Goal: Information Seeking & Learning: Learn about a topic

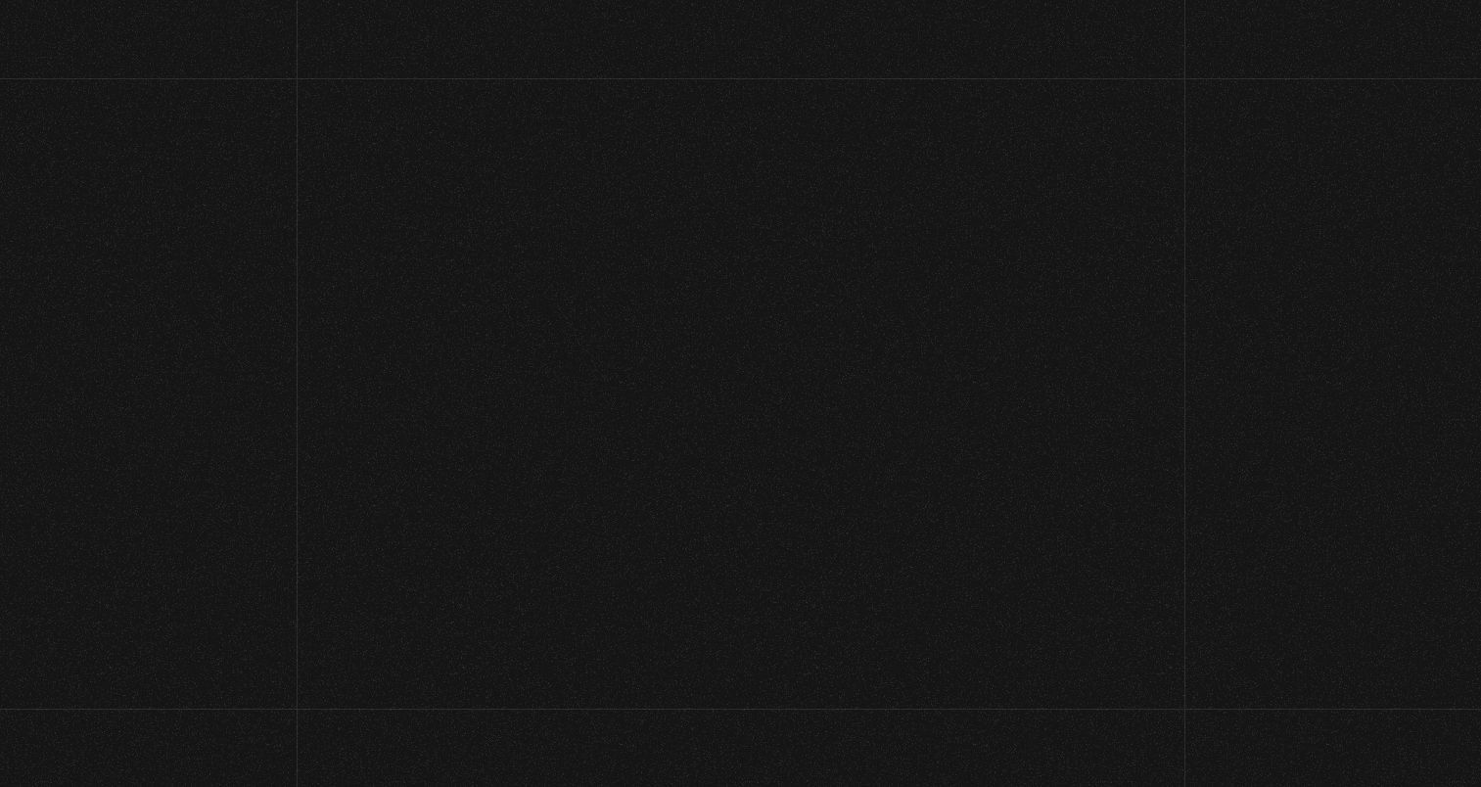
scroll to position [2545, 0]
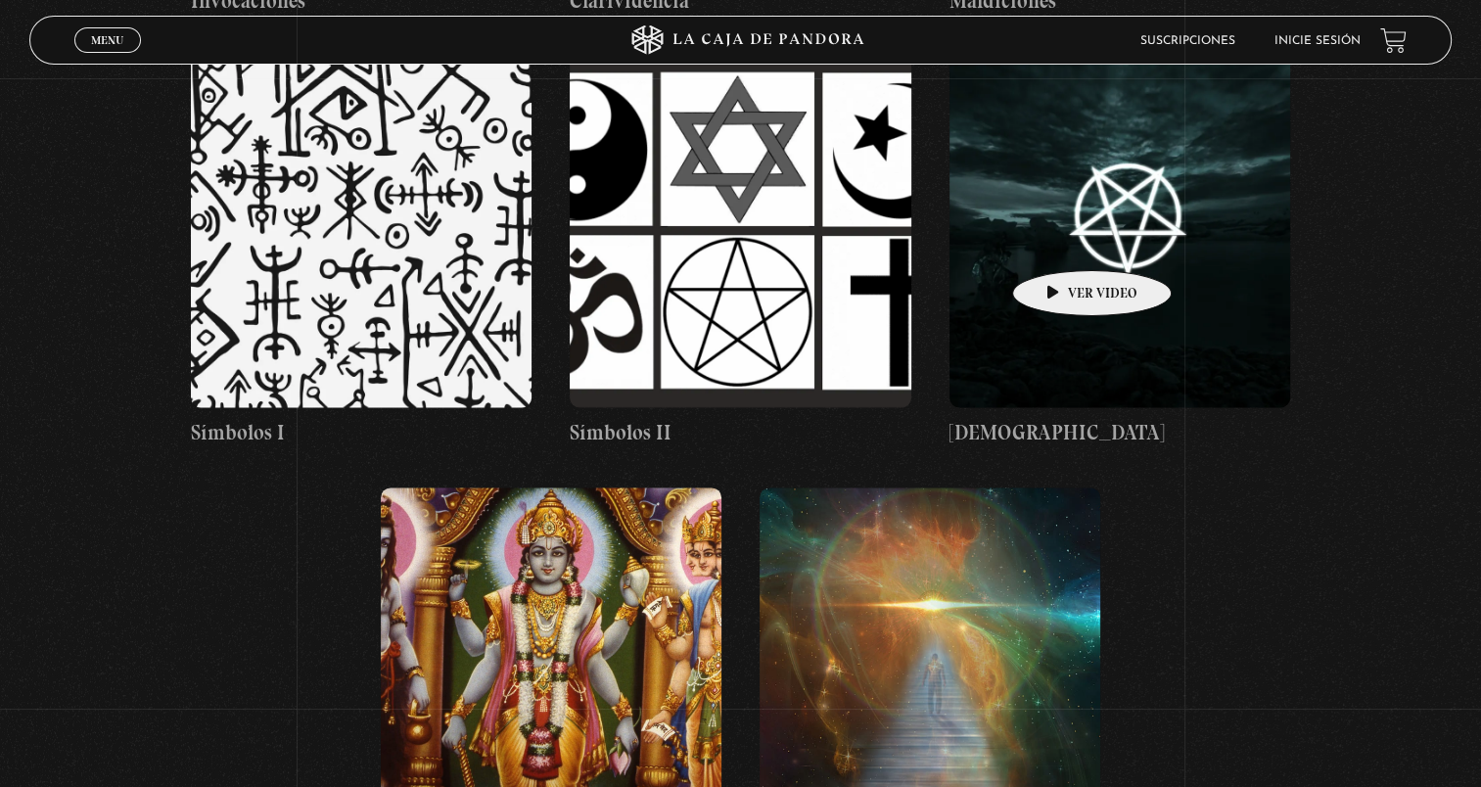
click at [1061, 241] on figure at bounding box center [1121, 231] width 342 height 352
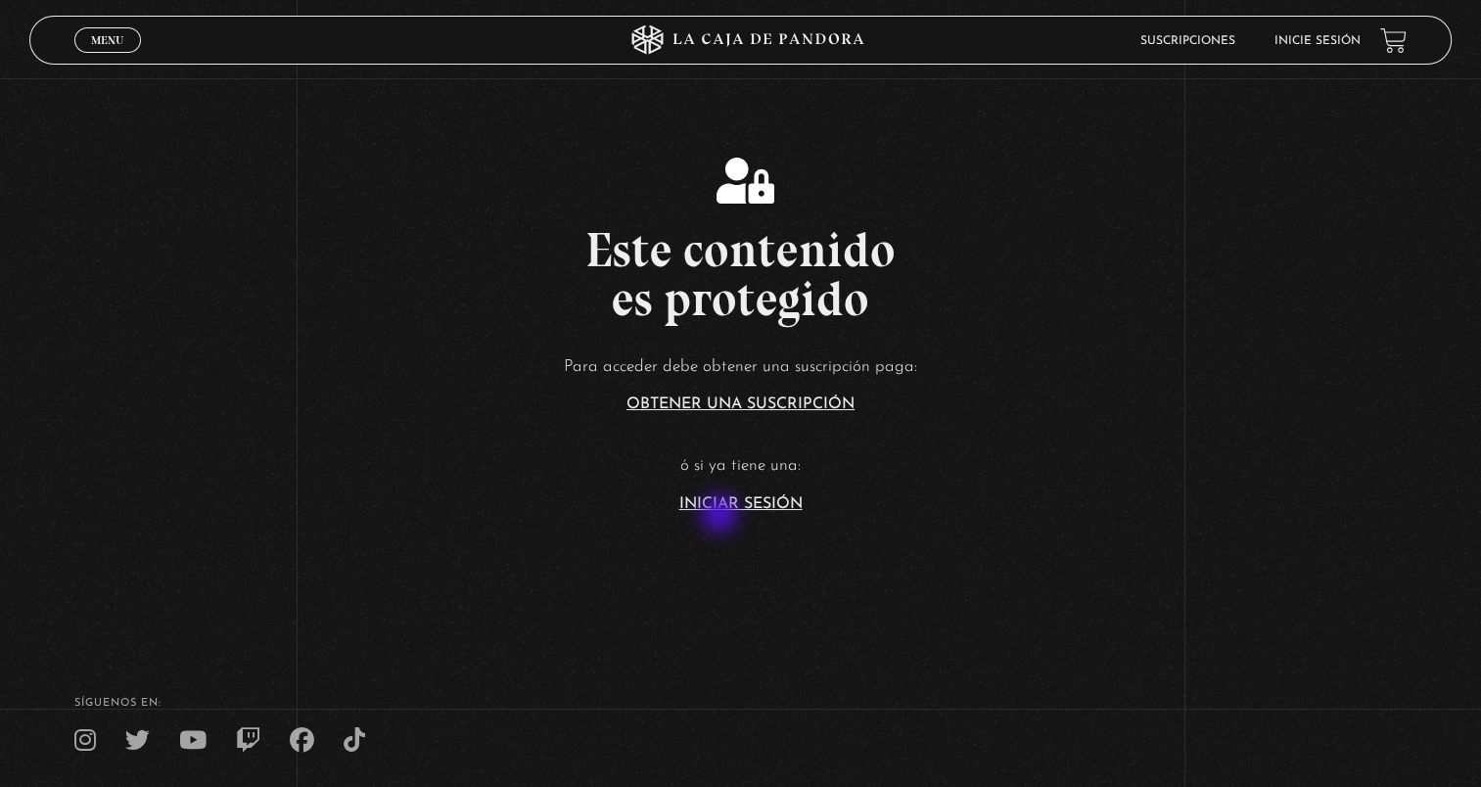
drag, startPoint x: 722, startPoint y: 516, endPoint x: 733, endPoint y: 495, distance: 23.7
click at [722, 517] on section "Este contenido es protegido Para acceder debe obtener una suscripción paga: Obt…" at bounding box center [740, 315] width 1481 height 630
click at [736, 498] on link "Iniciar Sesión" at bounding box center [740, 504] width 123 height 16
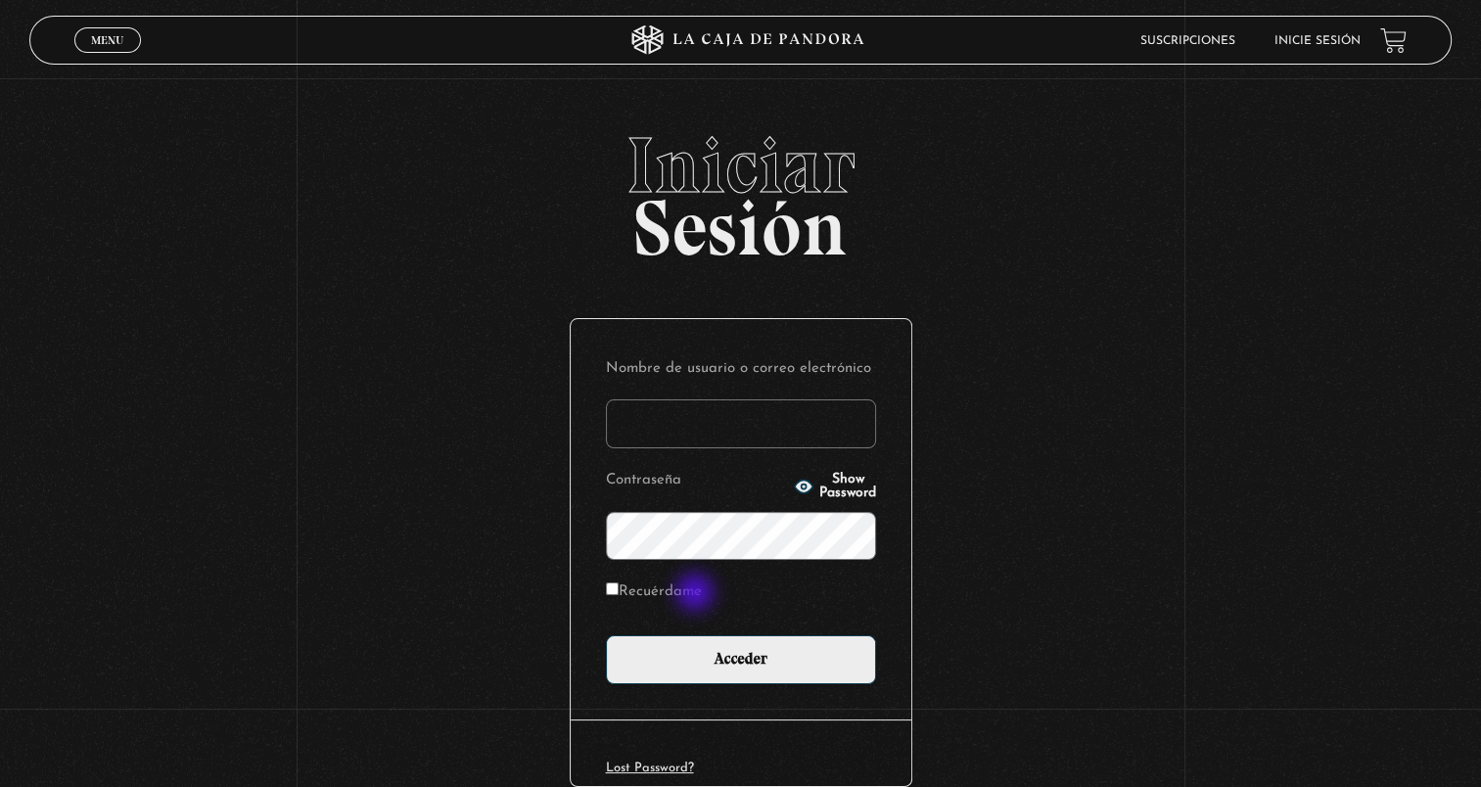
type input "[DOMAIN_NAME][EMAIL_ADDRESS][DOMAIN_NAME]"
click at [697, 594] on label "Recuérdame" at bounding box center [654, 593] width 96 height 30
click at [619, 594] on input "Recuérdame" at bounding box center [612, 589] width 13 height 13
checkbox input "true"
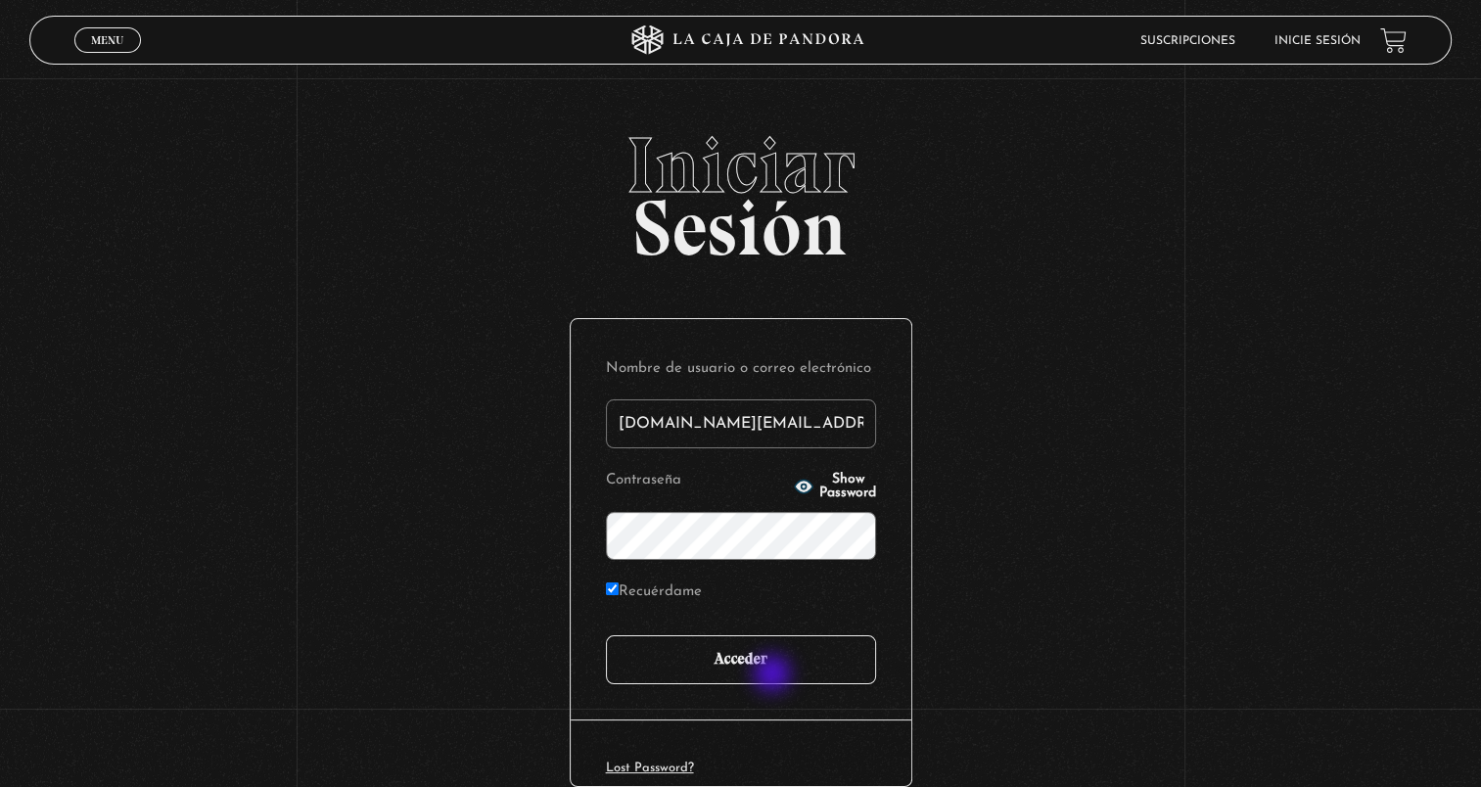
click at [770, 678] on input "Acceder" at bounding box center [741, 659] width 270 height 49
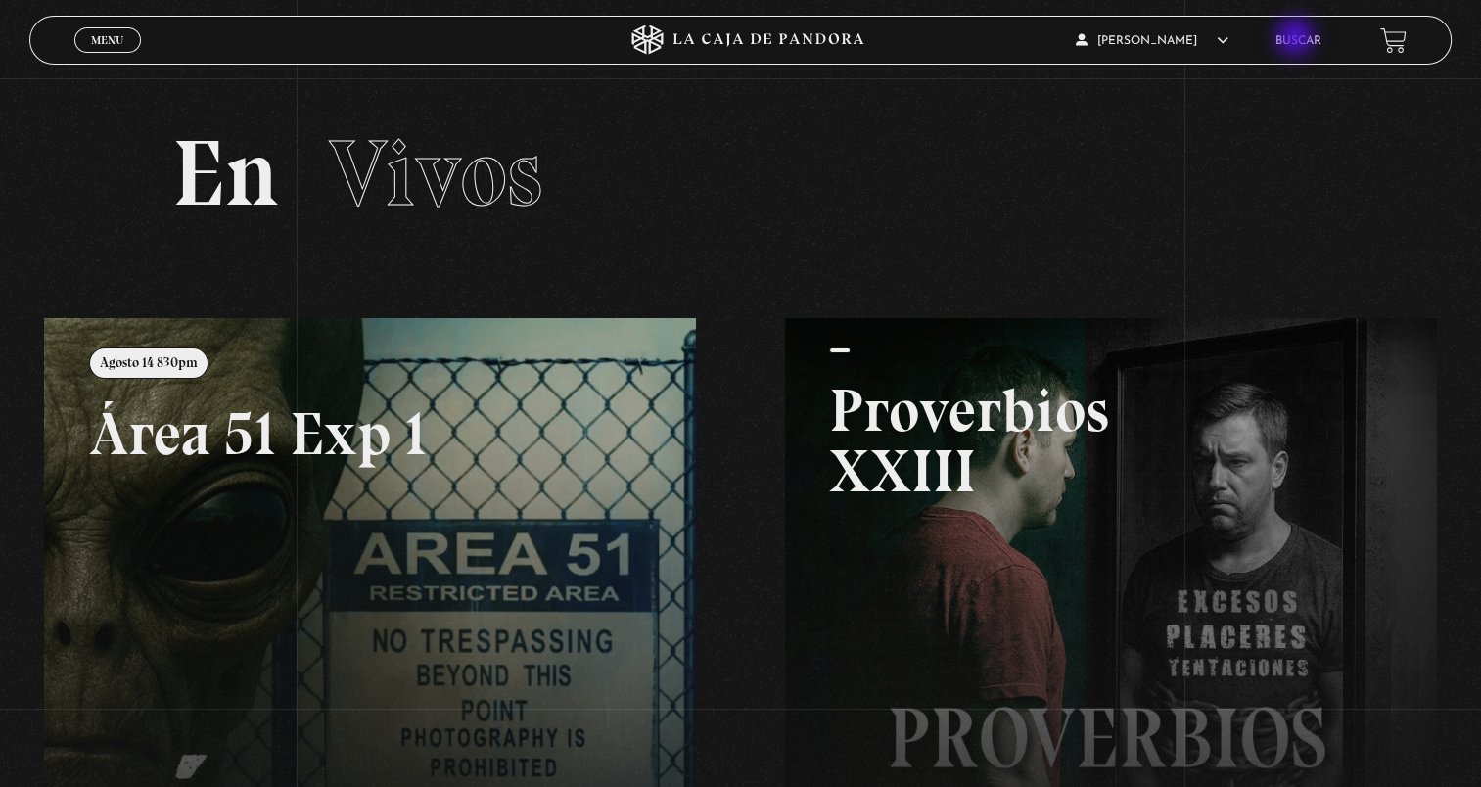
click at [1297, 39] on link "Buscar" at bounding box center [1299, 41] width 46 height 12
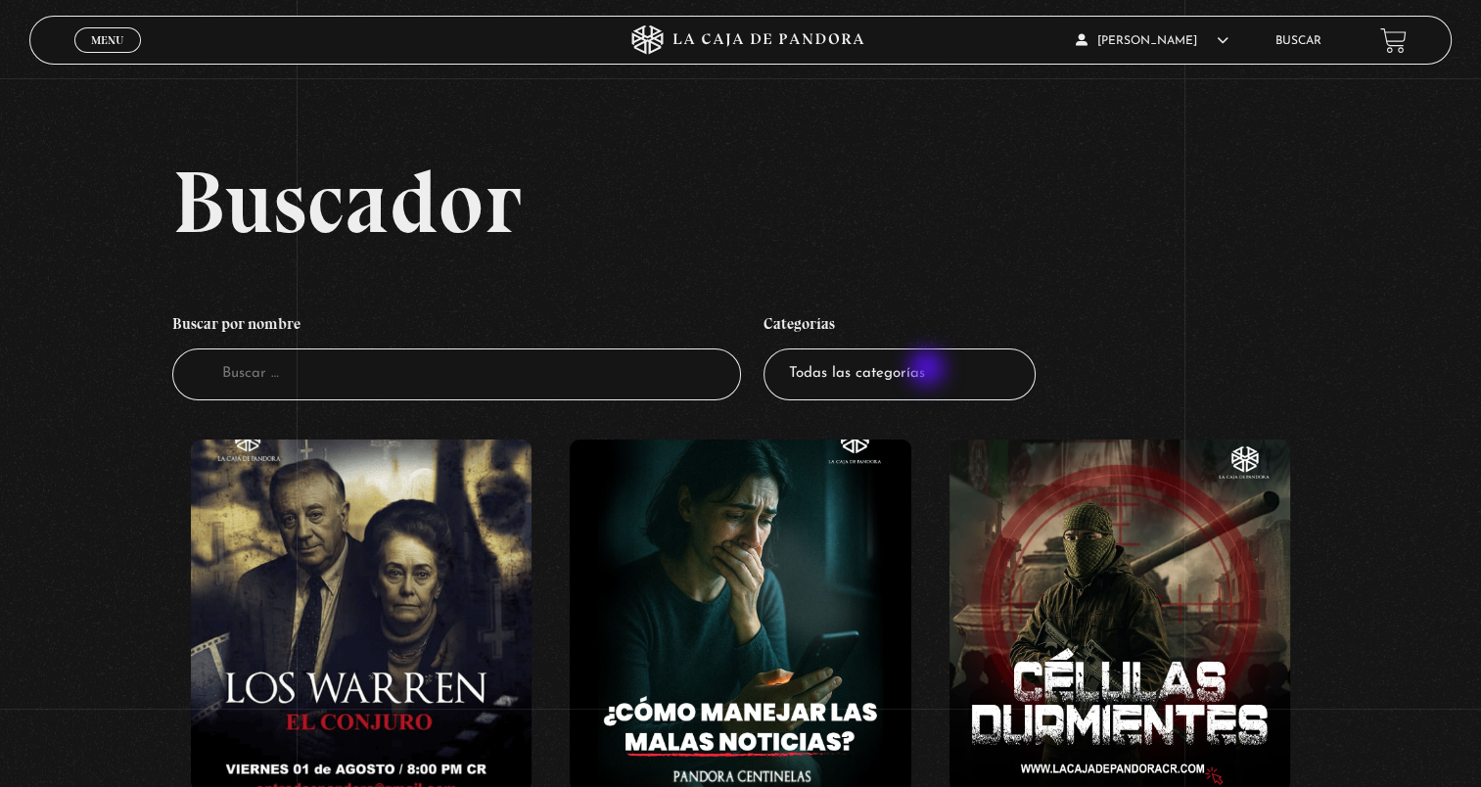
drag, startPoint x: 929, startPoint y: 370, endPoint x: 878, endPoint y: 399, distance: 58.8
click at [878, 399] on select "Todas las categorías 11:11 Humanitario (1) Amo los [DATE] (2) Análisis de serie…" at bounding box center [900, 375] width 272 height 52
select select "mundo-espiritual"
click at [770, 349] on select "Todas las categorías 11:11 Humanitario (1) Amo los [DATE] (2) Análisis de serie…" at bounding box center [900, 375] width 272 height 52
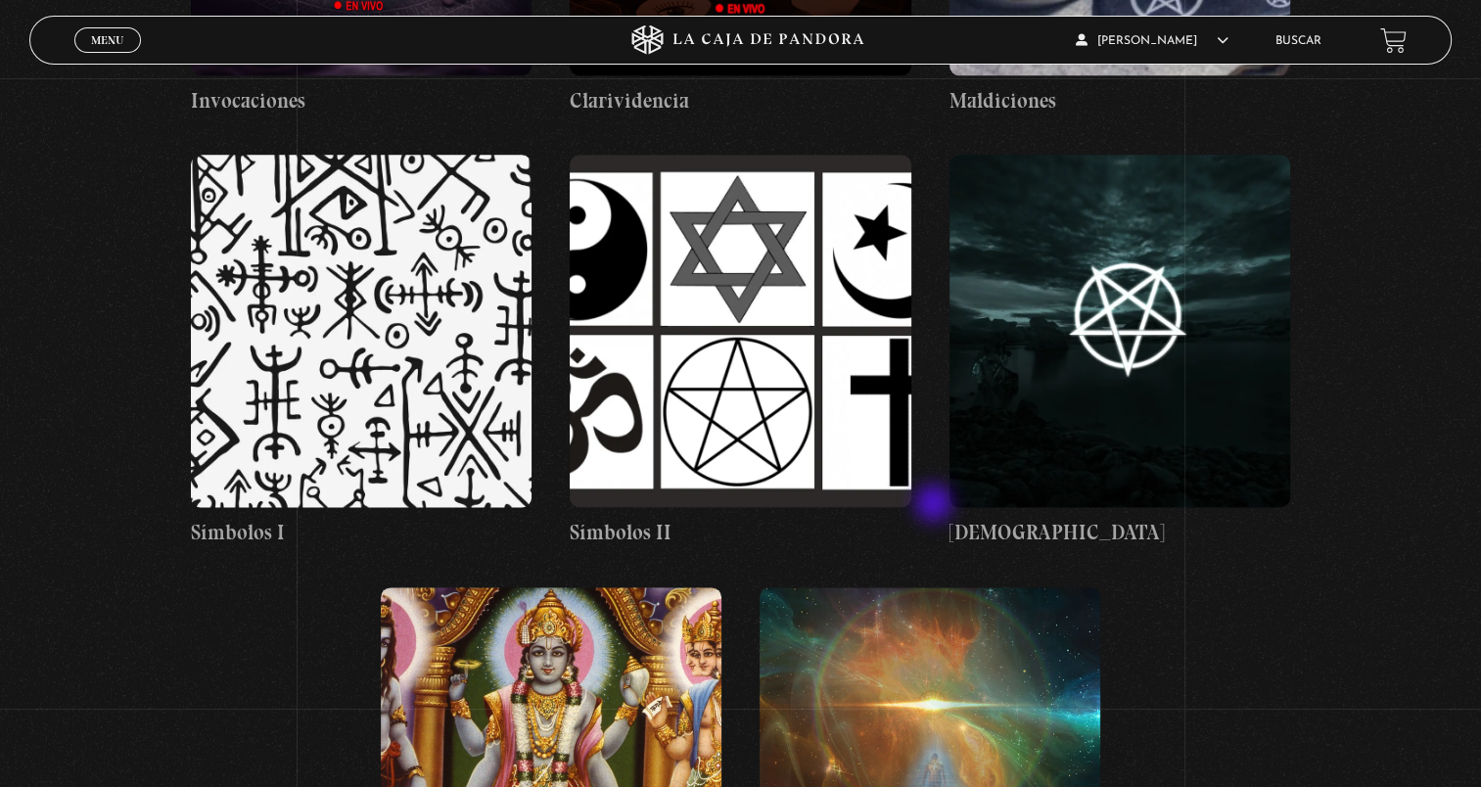
scroll to position [2448, 0]
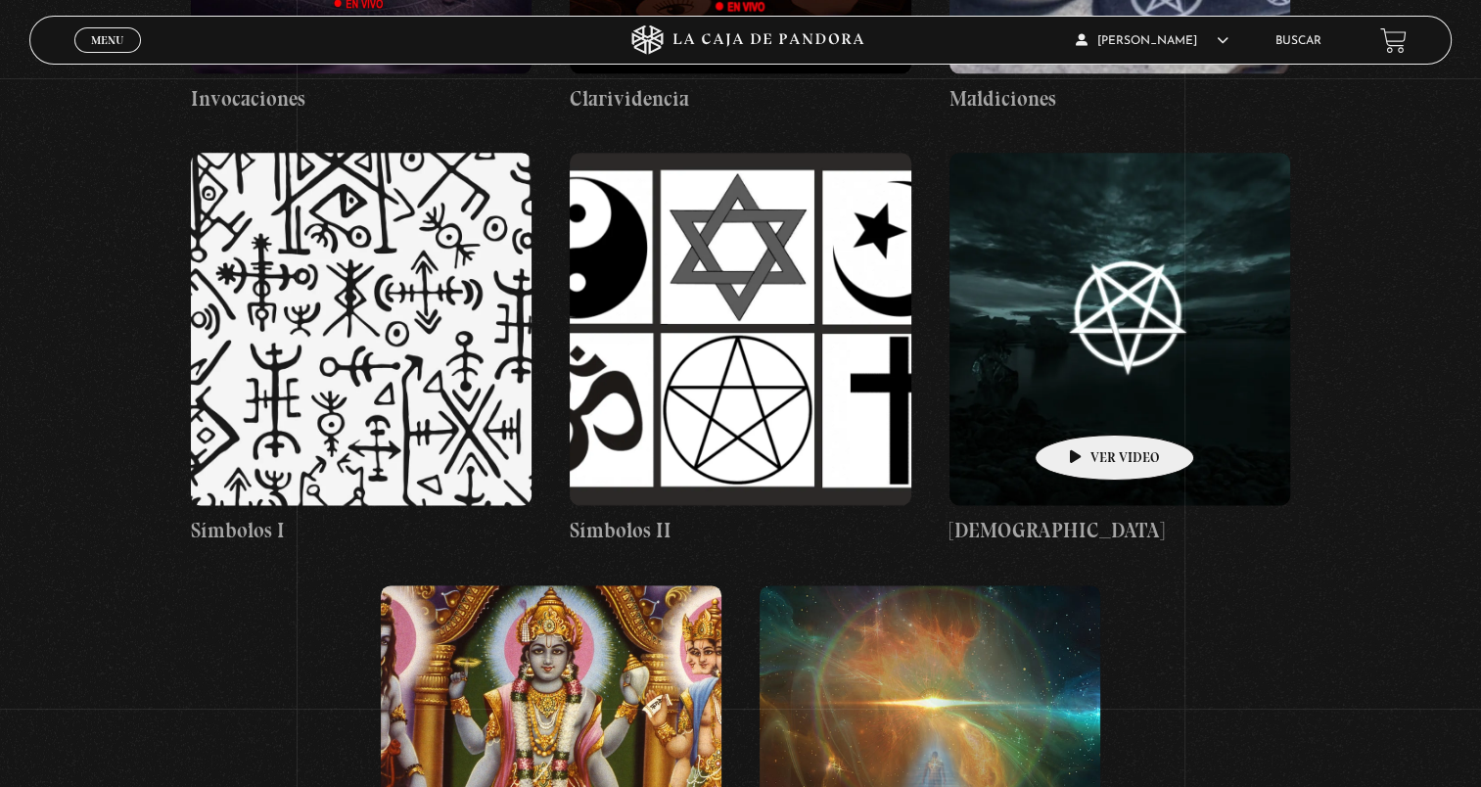
click at [1084, 405] on figure at bounding box center [1121, 329] width 342 height 352
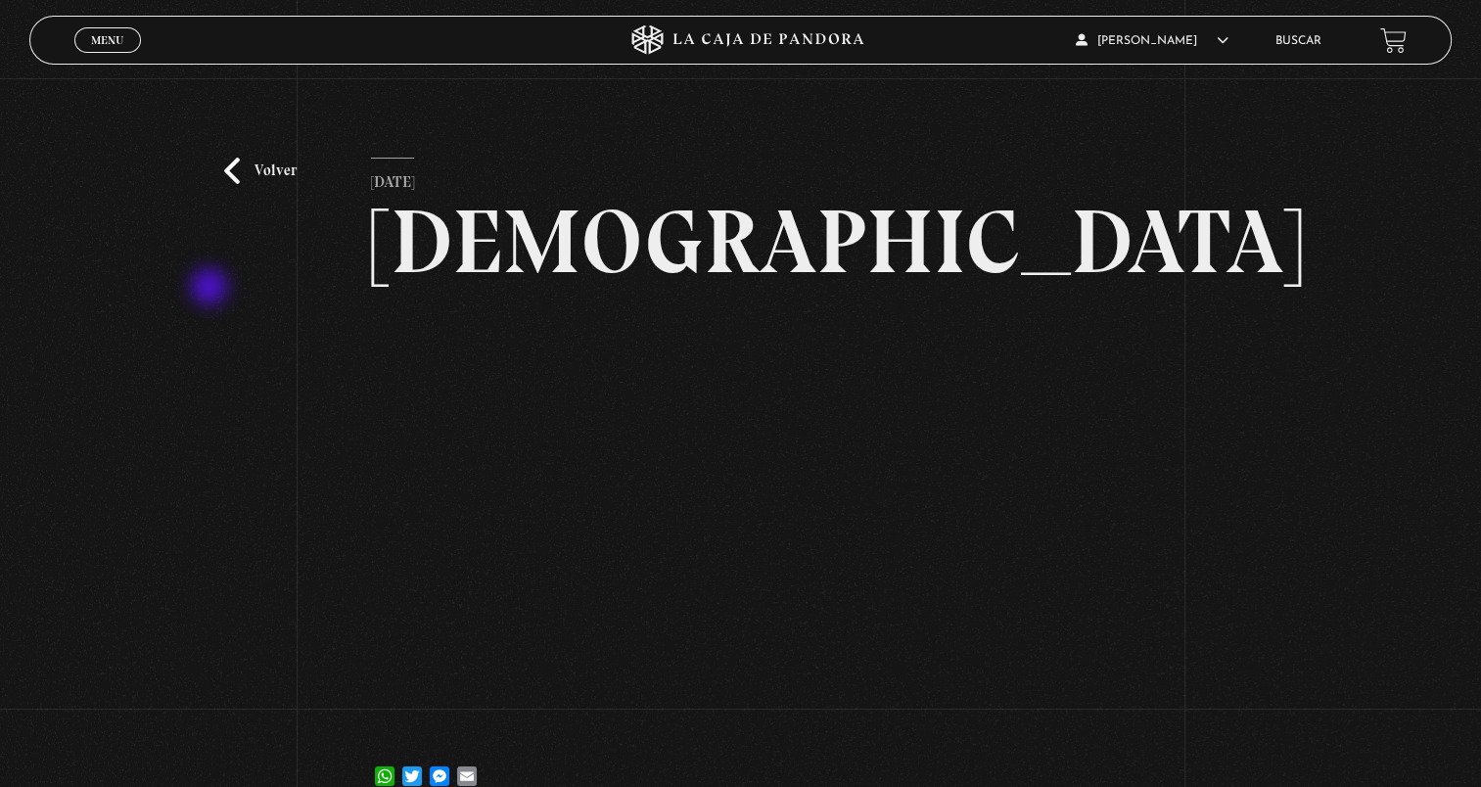
drag, startPoint x: 211, startPoint y: 289, endPoint x: 573, endPoint y: 127, distance: 395.7
click at [213, 289] on div "Volver 10 octubre, 2021 Satanismo WhatsApp Twitter Messenger Email" at bounding box center [740, 449] width 1481 height 743
